Goal: Download file/media

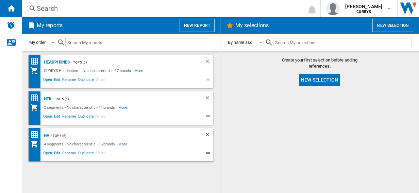
click at [52, 61] on div "Headphones" at bounding box center [56, 62] width 28 height 9
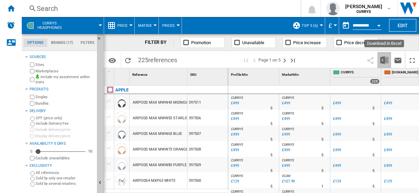
click at [385, 59] on img "Download in Excel" at bounding box center [384, 60] width 8 height 8
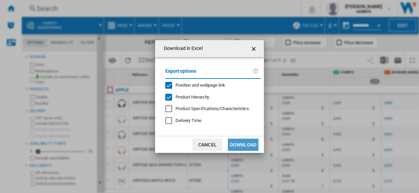
click at [244, 144] on button "Download" at bounding box center [243, 145] width 31 height 12
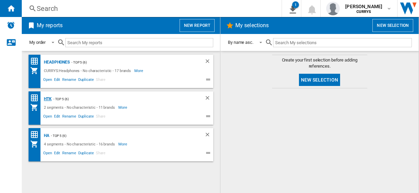
click at [46, 99] on div "HTK" at bounding box center [47, 99] width 10 height 9
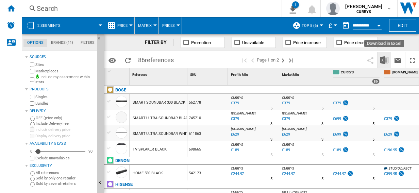
click at [382, 59] on img "Download in Excel" at bounding box center [384, 60] width 8 height 8
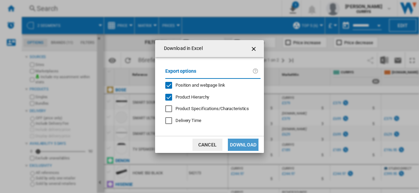
click at [242, 143] on button "Download" at bounding box center [243, 145] width 31 height 12
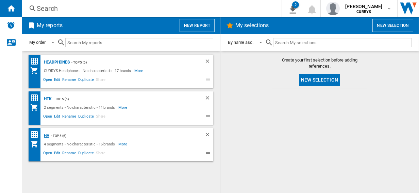
click at [48, 134] on div "HA" at bounding box center [45, 136] width 7 height 9
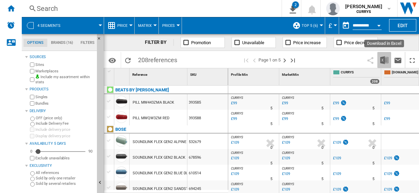
click at [384, 58] on img "Download in Excel" at bounding box center [384, 60] width 8 height 8
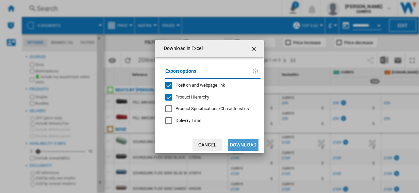
click at [244, 145] on button "Download" at bounding box center [243, 145] width 31 height 12
